Goal: Task Accomplishment & Management: Manage account settings

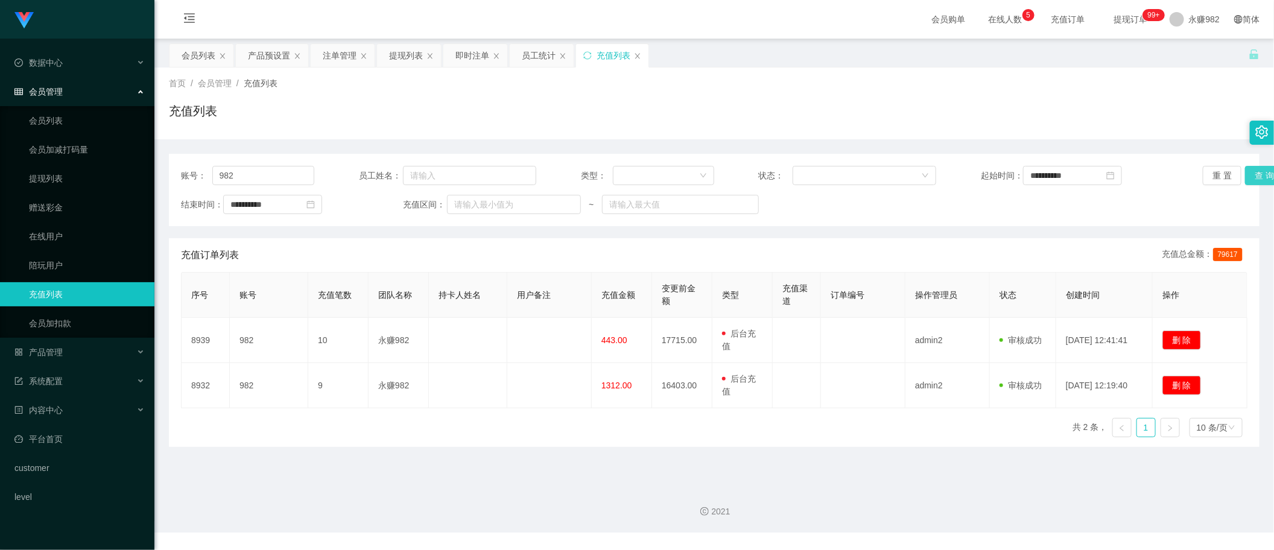
click at [1250, 179] on button "查 询" at bounding box center [1264, 175] width 39 height 19
click at [704, 255] on div "充值订单列表 充值总金额： 79617" at bounding box center [714, 255] width 1067 height 34
click at [1253, 174] on button "查 询" at bounding box center [1264, 175] width 39 height 19
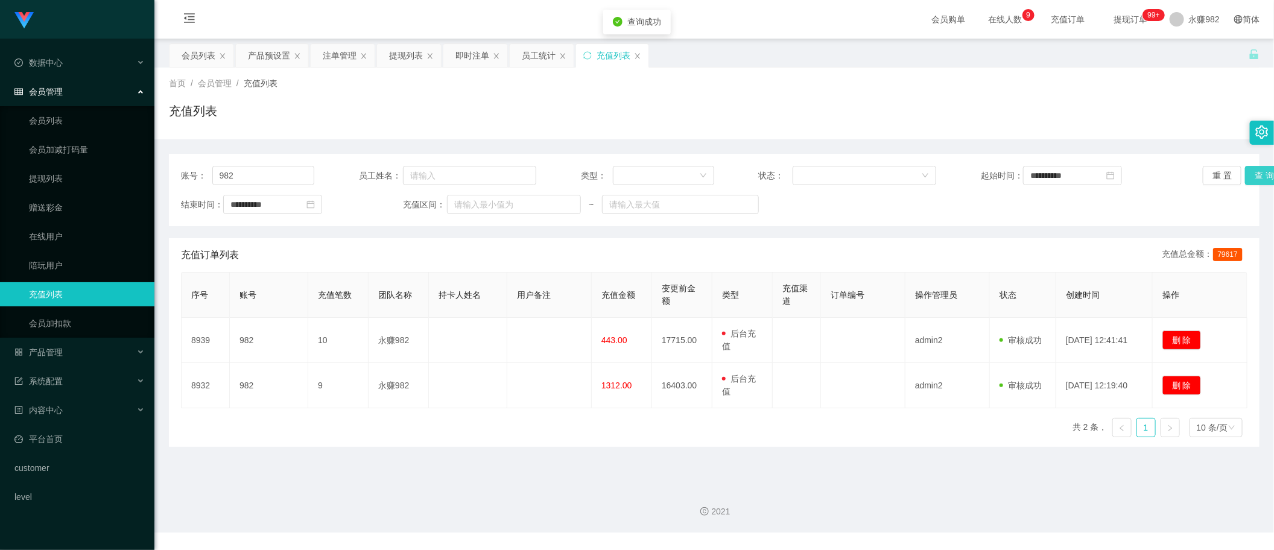
click at [1253, 174] on button "查 询" at bounding box center [1264, 175] width 39 height 19
click at [530, 55] on div "员工统计" at bounding box center [539, 55] width 34 height 23
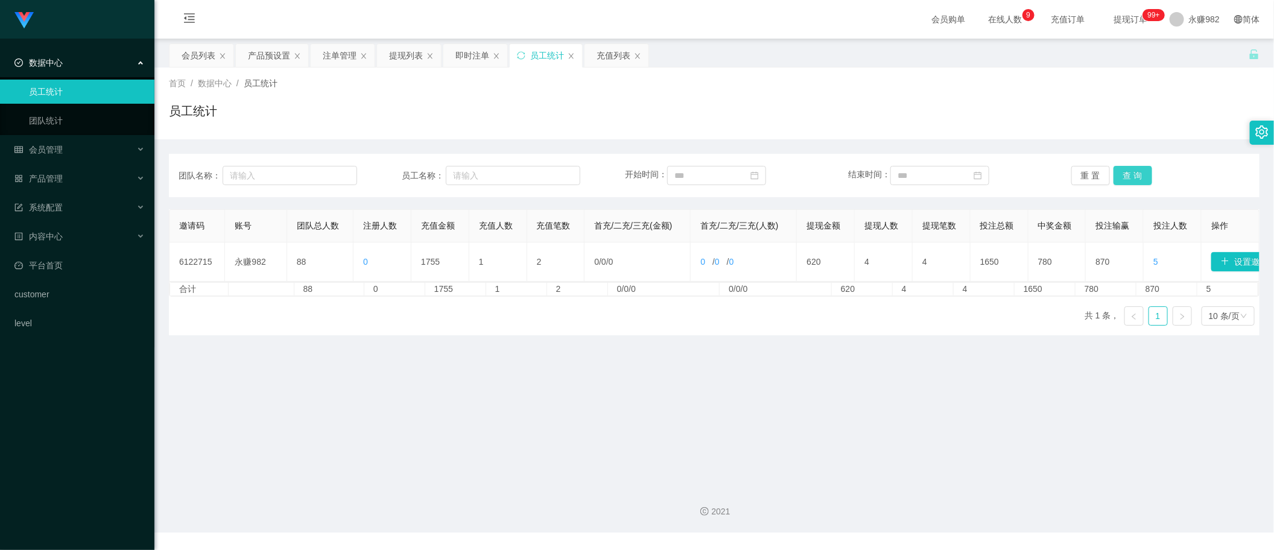
click at [1130, 173] on button "查 询" at bounding box center [1133, 175] width 39 height 19
click at [616, 62] on div "充值列表" at bounding box center [614, 55] width 34 height 23
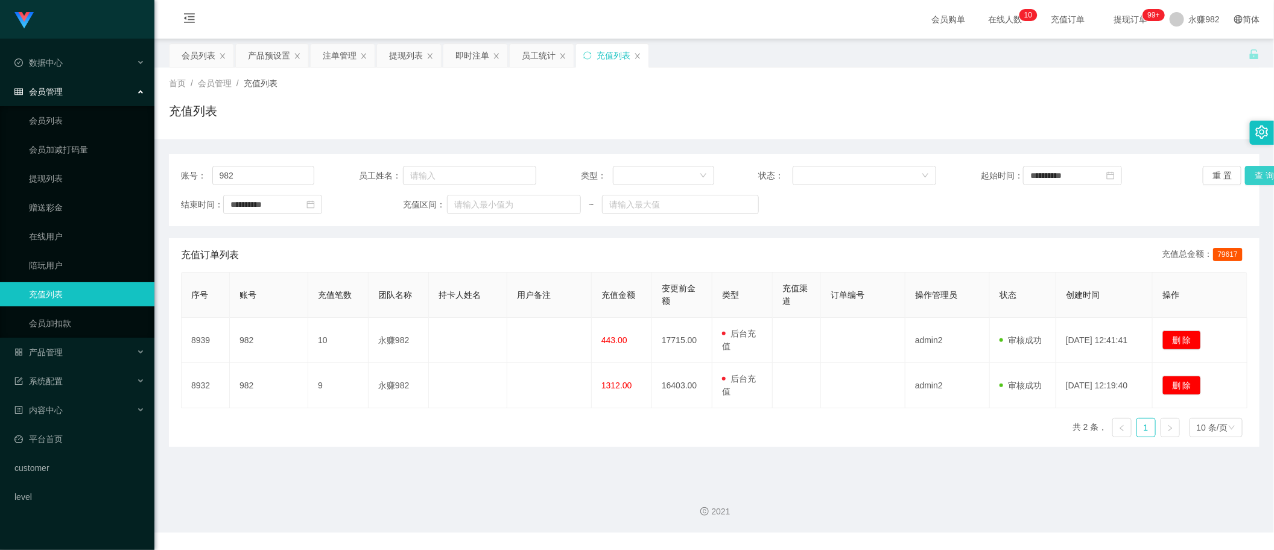
click at [1247, 177] on button "查 询" at bounding box center [1264, 175] width 39 height 19
click at [746, 246] on div "充值订单列表 充值总金额： 79617" at bounding box center [714, 255] width 1067 height 34
click at [1247, 181] on button "查 询" at bounding box center [1264, 175] width 39 height 19
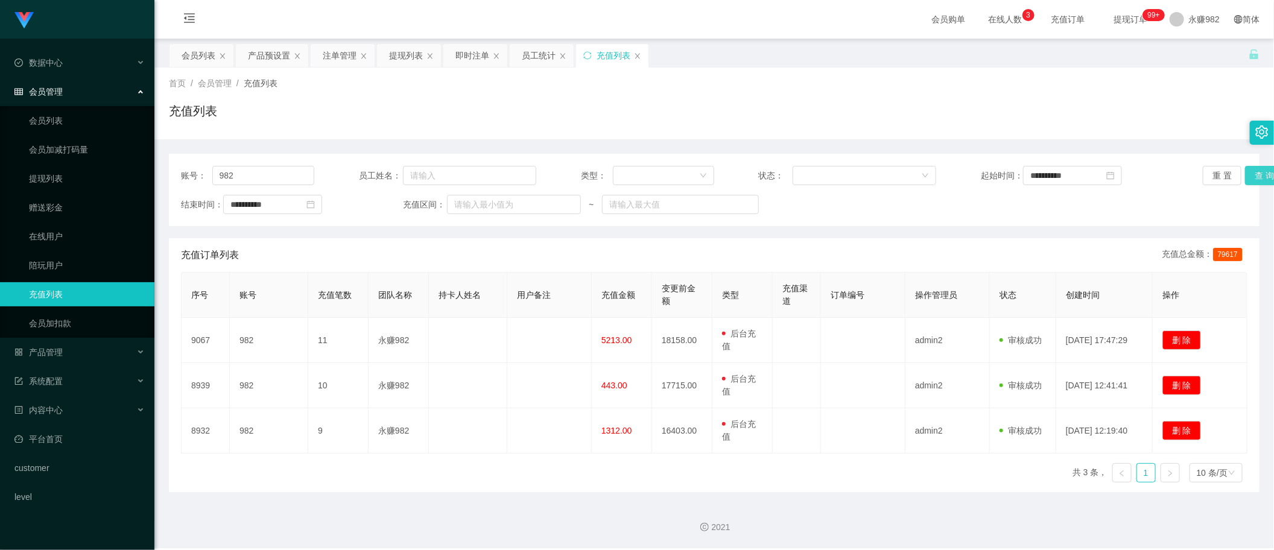
click at [1250, 177] on button "查 询" at bounding box center [1264, 175] width 39 height 19
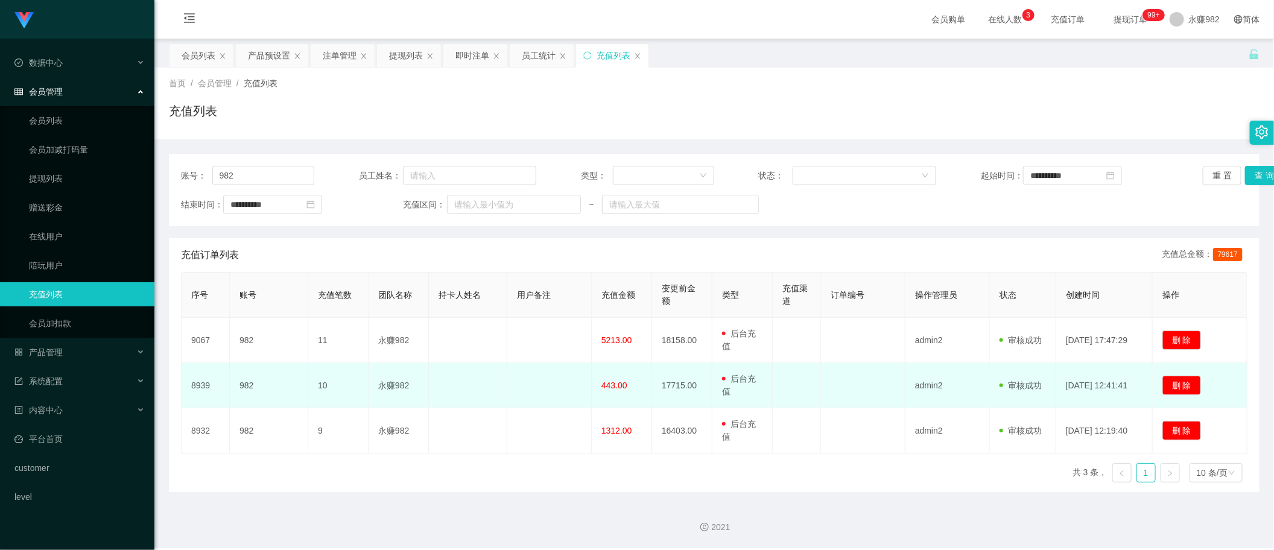
click at [1235, 377] on td "删 除" at bounding box center [1200, 385] width 95 height 45
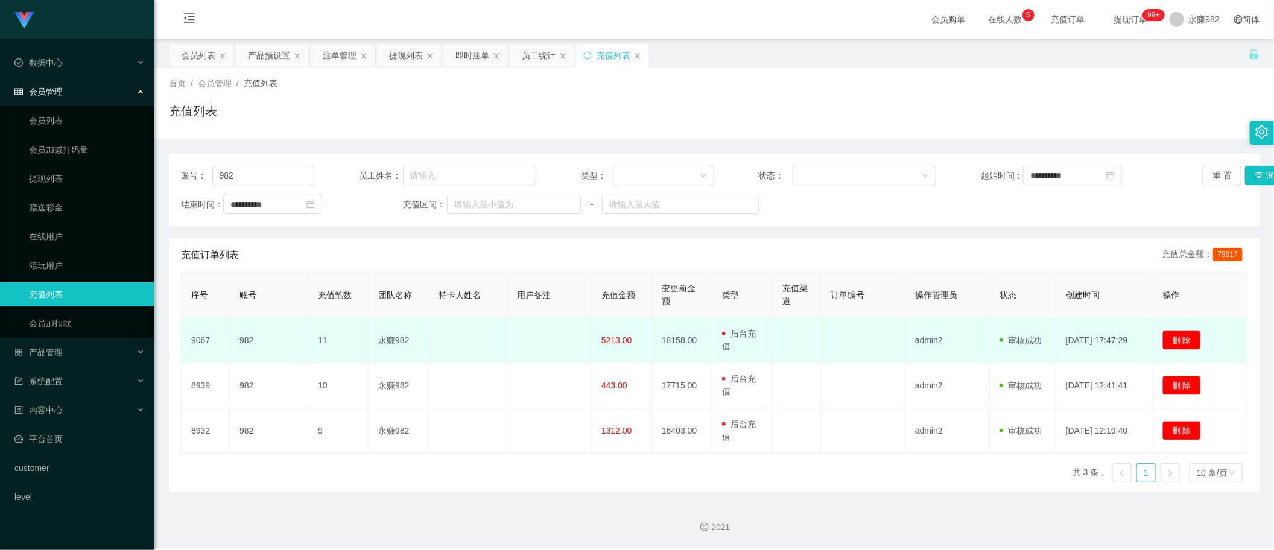
click at [623, 339] on span "5213.00" at bounding box center [617, 340] width 31 height 10
click at [620, 339] on span "5213.00" at bounding box center [617, 340] width 31 height 10
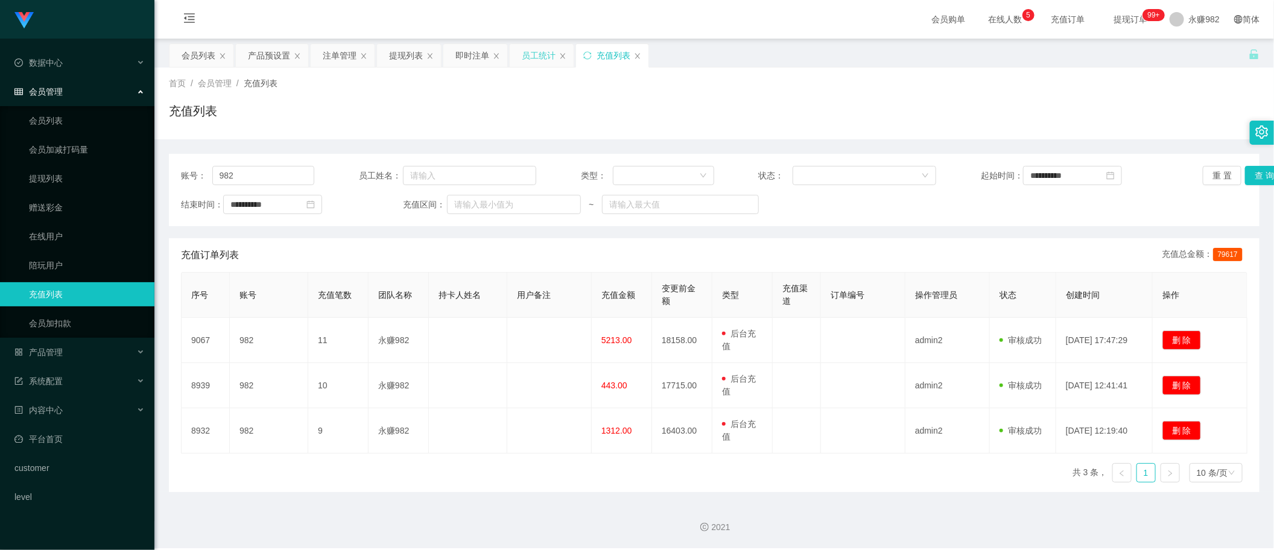
click at [538, 56] on div "员工统计" at bounding box center [539, 55] width 34 height 23
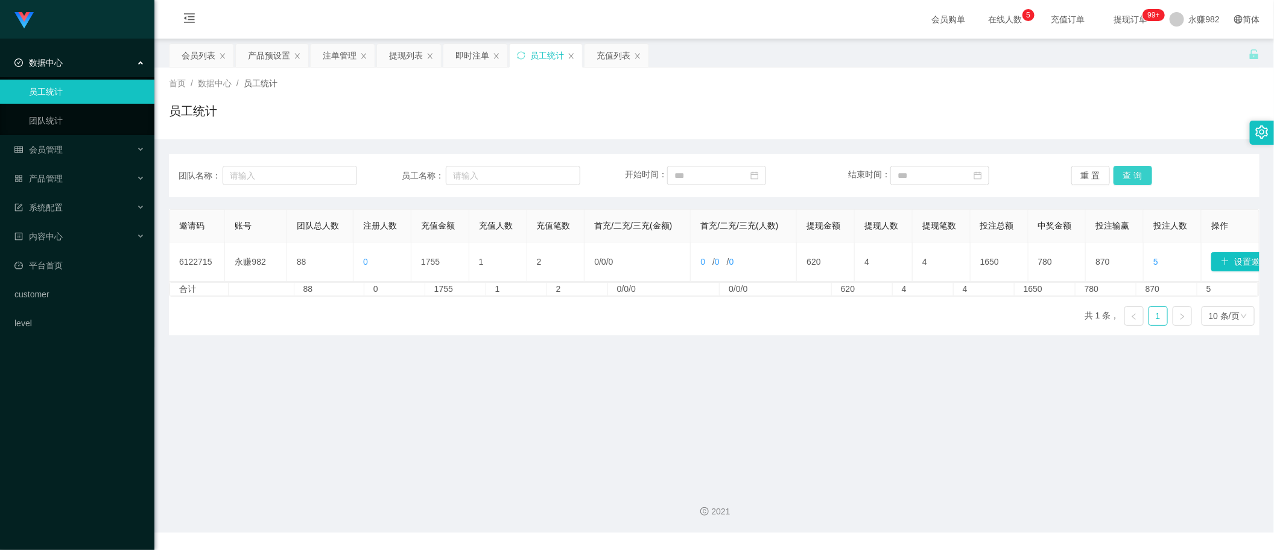
click at [1131, 176] on button "查 询" at bounding box center [1133, 175] width 39 height 19
click at [1251, 412] on main "关闭左侧 关闭右侧 关闭其它 刷新页面 会员列表 产品预设置 注单管理 提现列表 即时注单 员工统计 充值列表 首页 / 数据中心 / 员工统计 / 员工统计…" at bounding box center [714, 258] width 1120 height 438
click at [615, 58] on div "充值列表" at bounding box center [614, 55] width 34 height 23
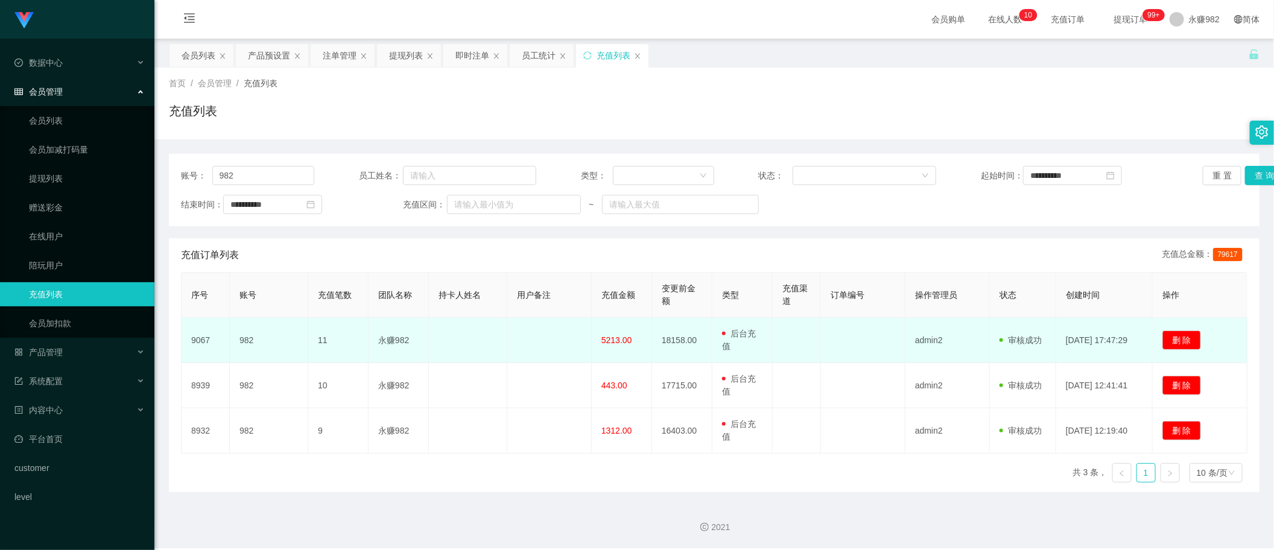
click at [605, 343] on span "5213.00" at bounding box center [617, 340] width 31 height 10
copy span "5213.00"
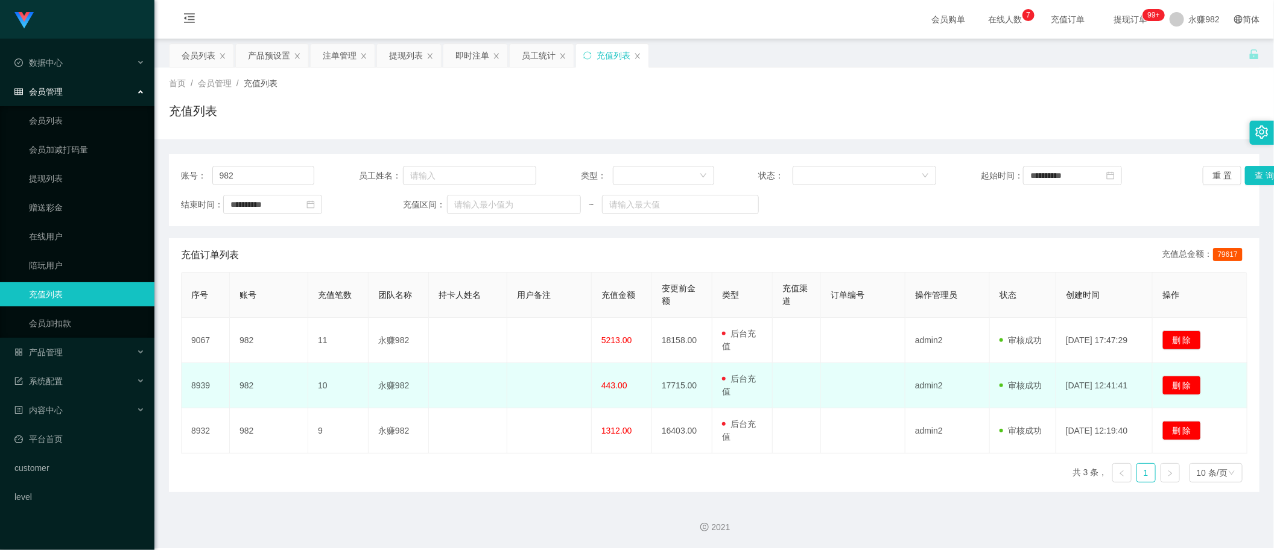
click at [1235, 381] on td "删 除" at bounding box center [1200, 385] width 95 height 45
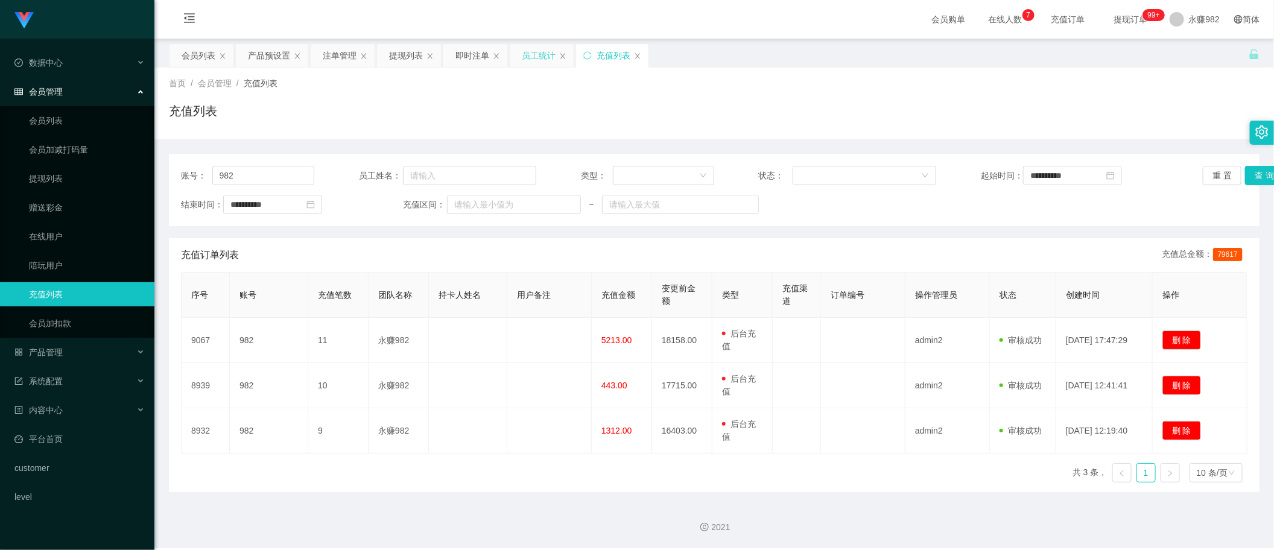
click at [527, 62] on div "员工统计" at bounding box center [539, 55] width 34 height 23
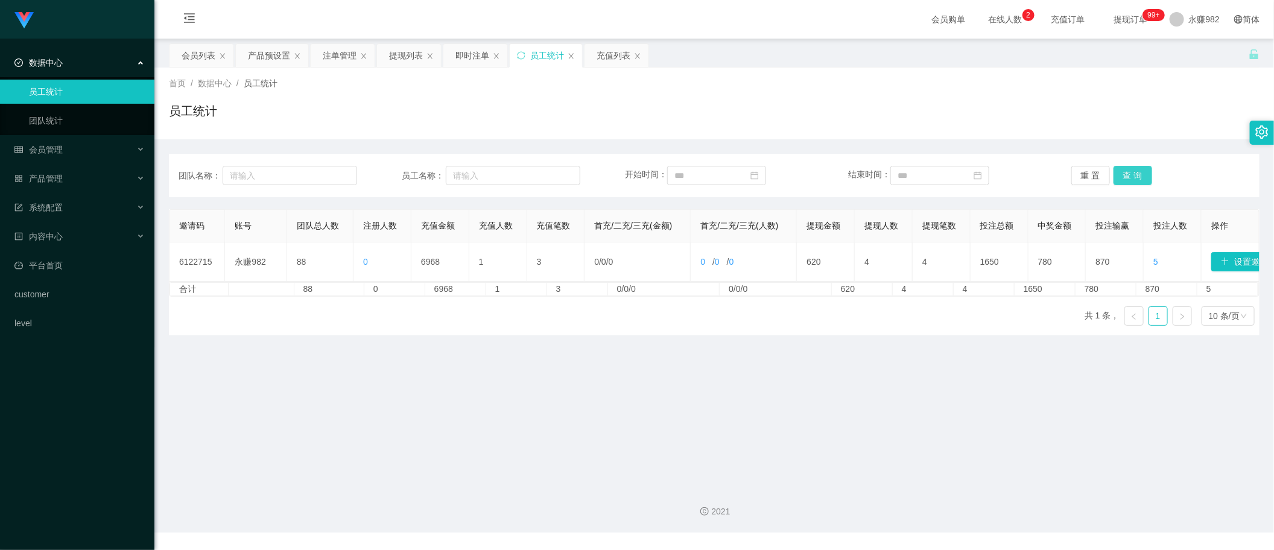
click at [1131, 176] on button "查 询" at bounding box center [1133, 175] width 39 height 19
click at [620, 58] on div "充值列表" at bounding box center [614, 55] width 34 height 23
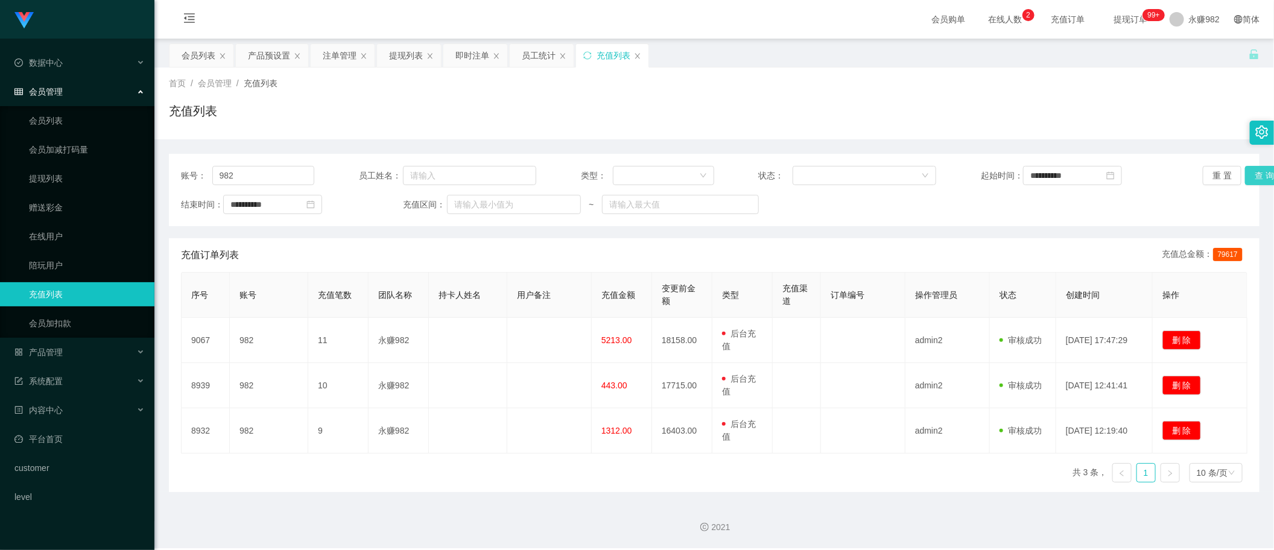
click at [1250, 174] on button "查 询" at bounding box center [1264, 175] width 39 height 19
